Goal: Task Accomplishment & Management: Manage account settings

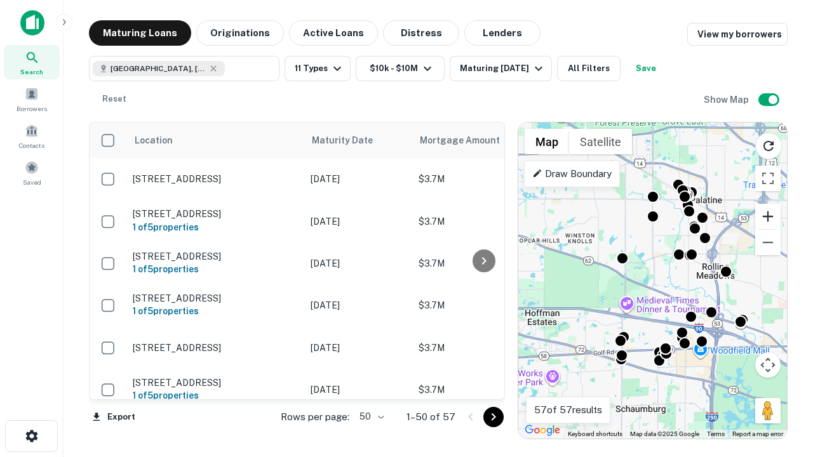
click at [767, 216] on button "Zoom in" at bounding box center [767, 216] width 25 height 25
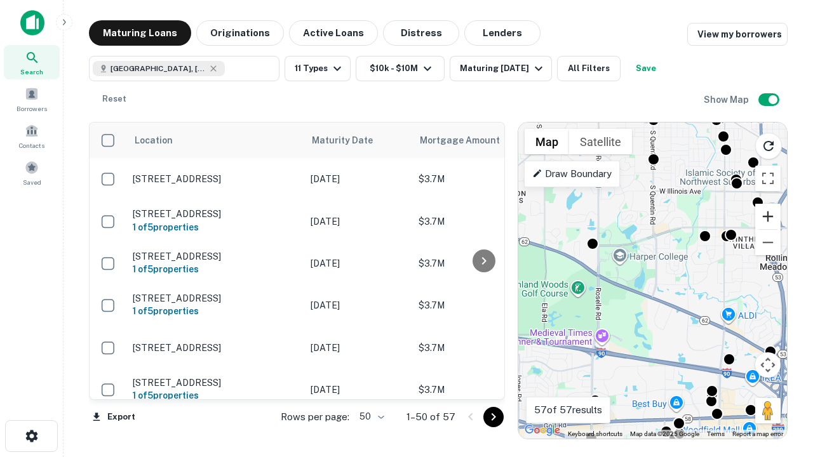
click at [767, 216] on button "Zoom in" at bounding box center [767, 216] width 25 height 25
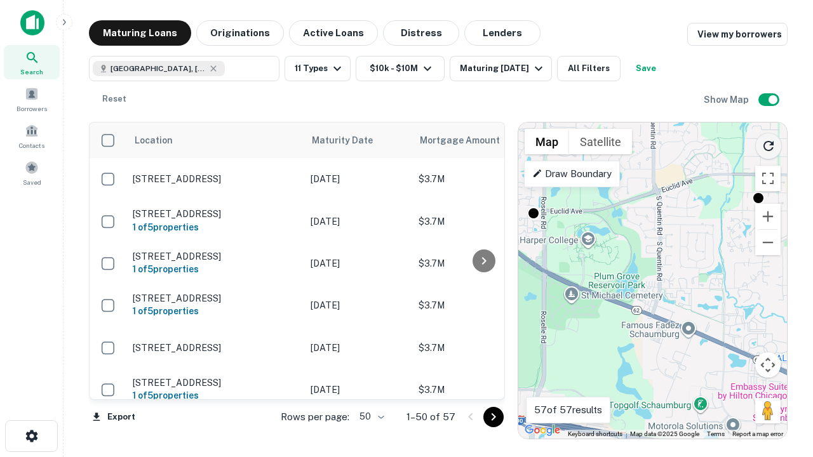
click at [768, 143] on icon "Reload search area" at bounding box center [768, 145] width 15 height 15
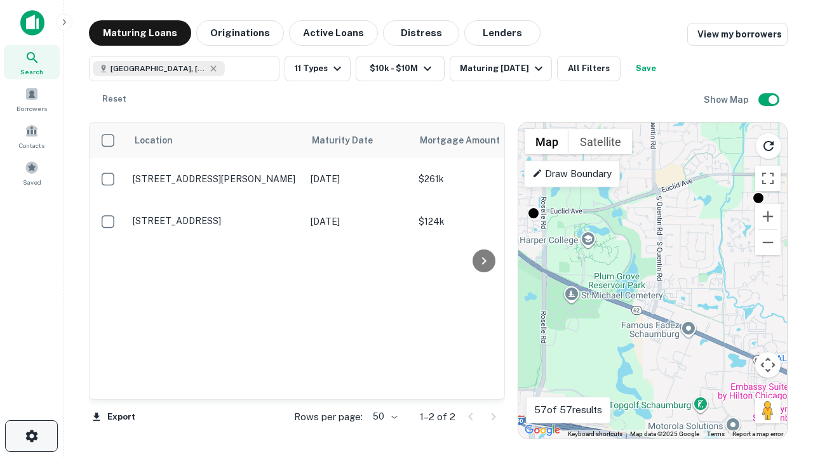
click at [31, 436] on icon "button" at bounding box center [31, 436] width 15 height 15
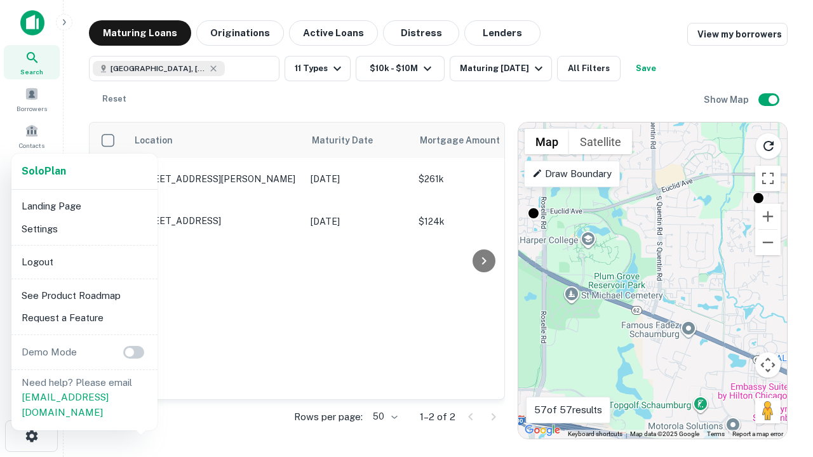
click at [84, 262] on li "Logout" at bounding box center [85, 262] width 136 height 23
